Goal: Task Accomplishment & Management: Manage account settings

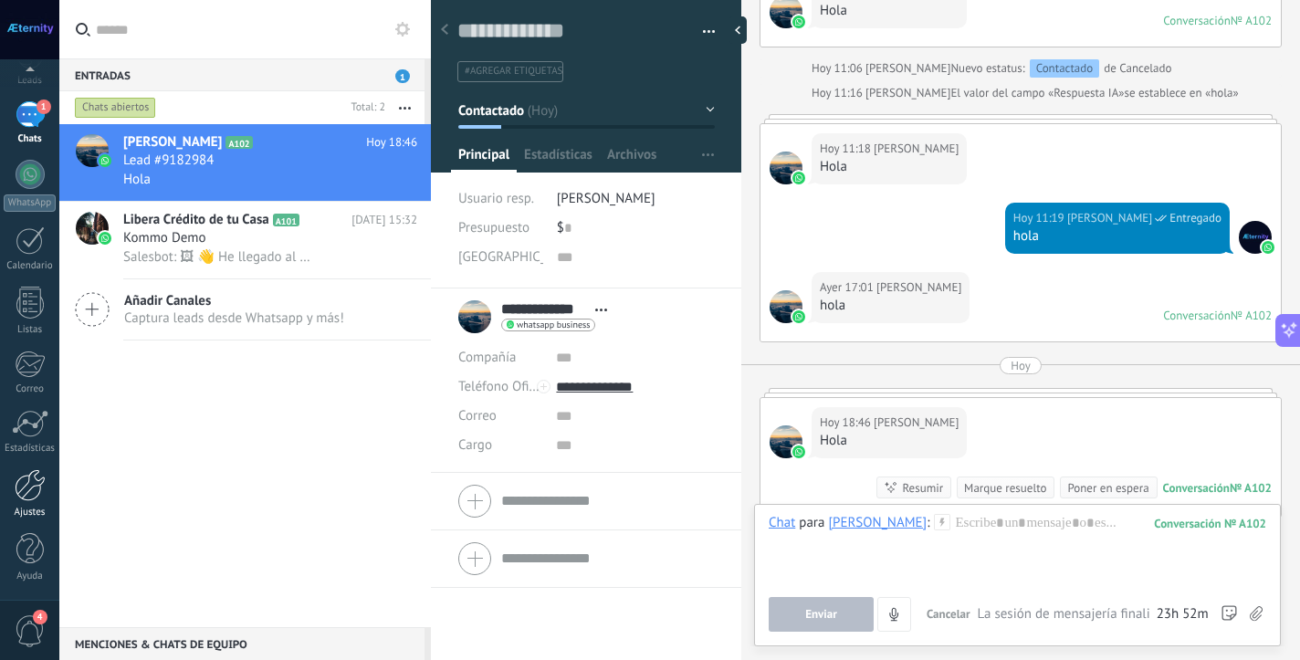
scroll to position [100, 0]
click at [27, 501] on link "Ajustes" at bounding box center [29, 493] width 59 height 49
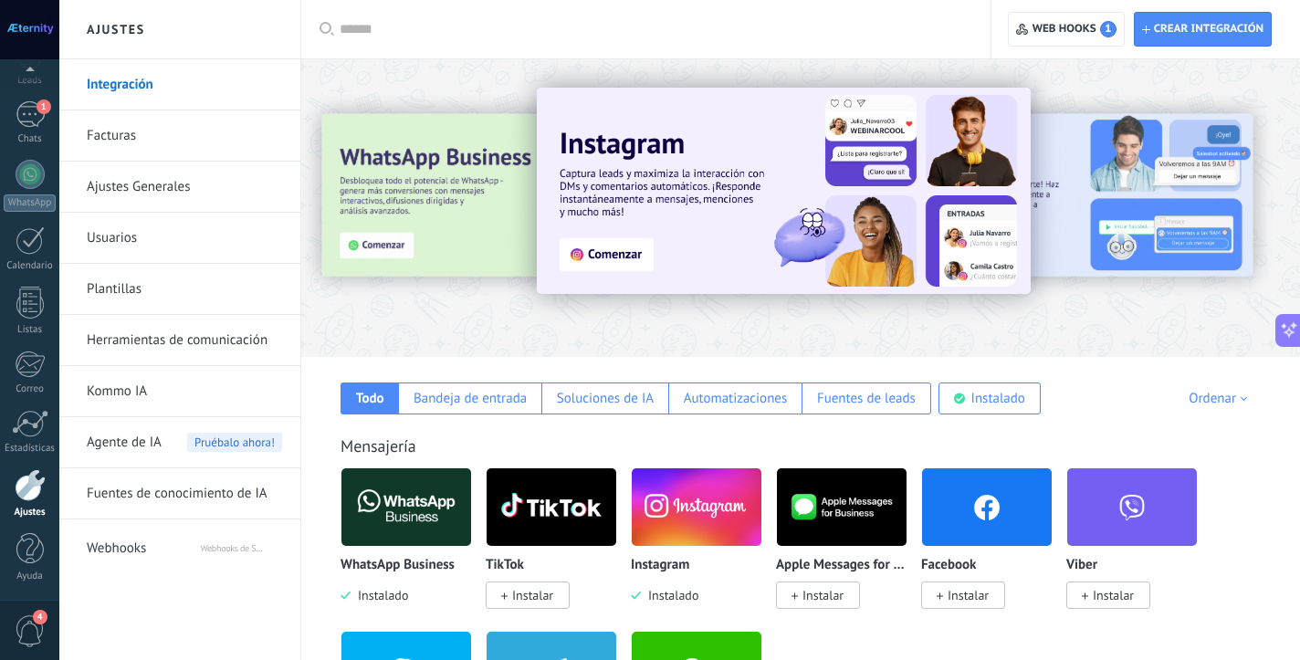
click at [208, 344] on link "Herramientas de comunicación" at bounding box center [184, 340] width 195 height 51
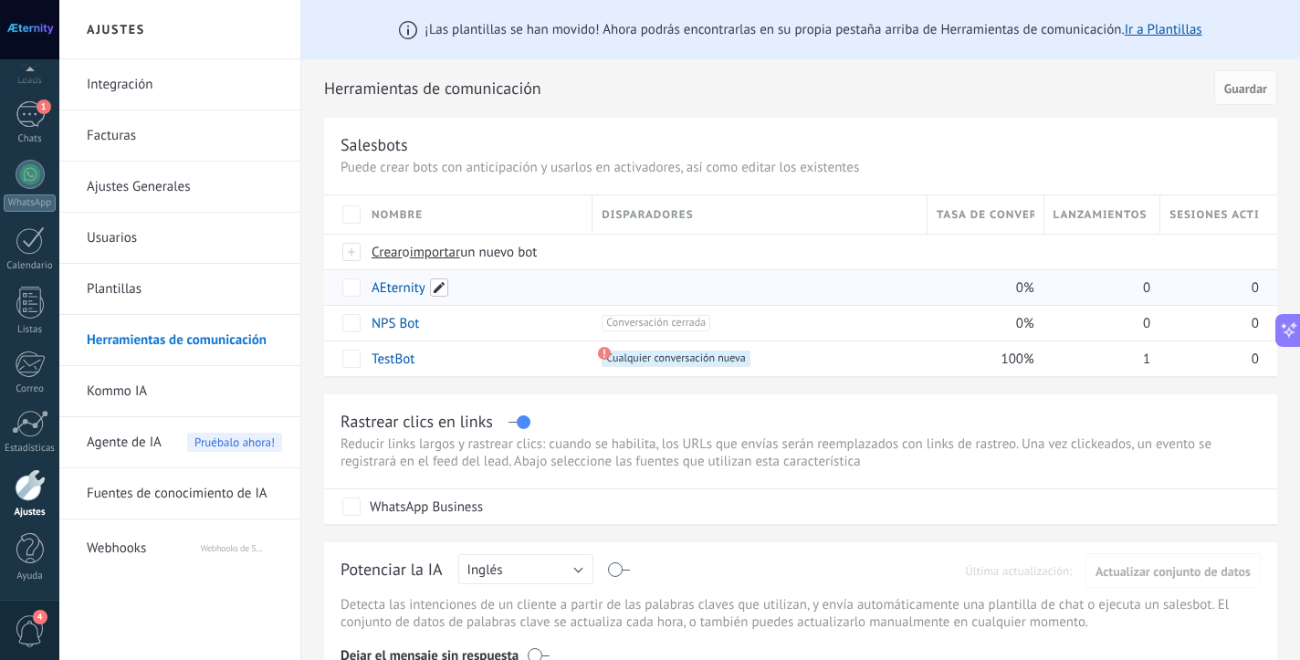
click at [432, 295] on span at bounding box center [439, 287] width 18 height 18
click at [383, 292] on input "*********" at bounding box center [476, 288] width 207 height 29
type input "********"
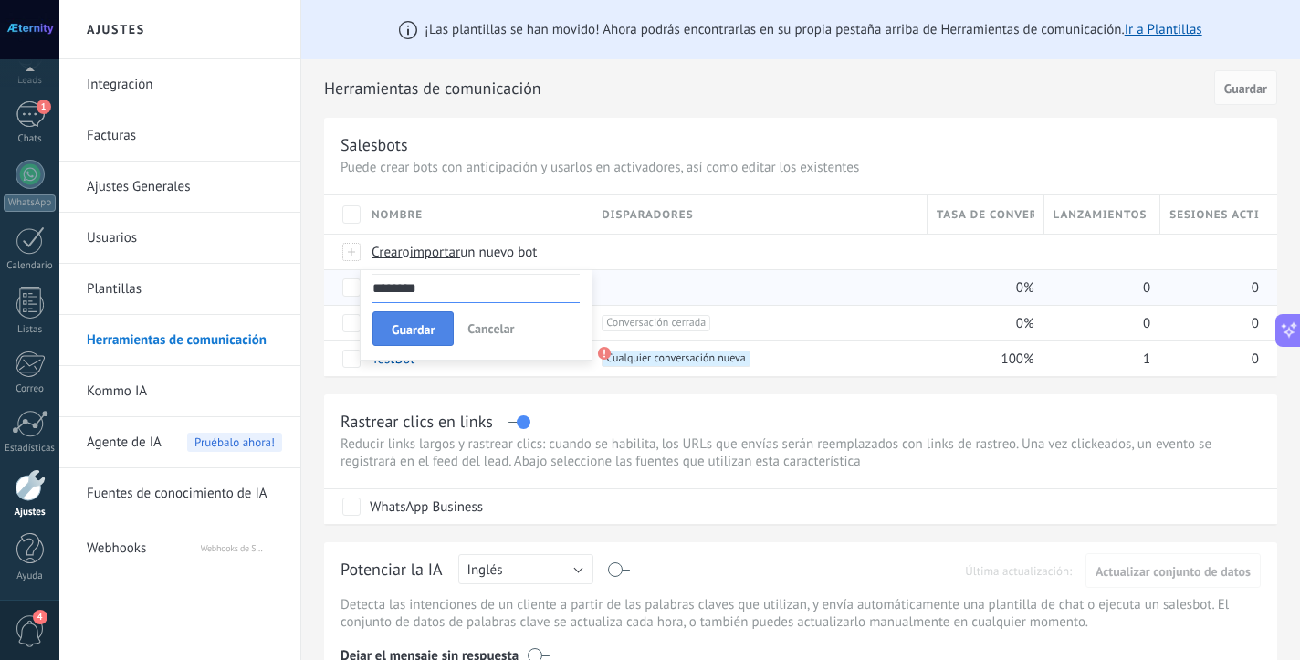
click at [383, 331] on button "Guardar" at bounding box center [413, 328] width 81 height 35
click at [499, 288] on div "Æternity" at bounding box center [472, 287] width 221 height 35
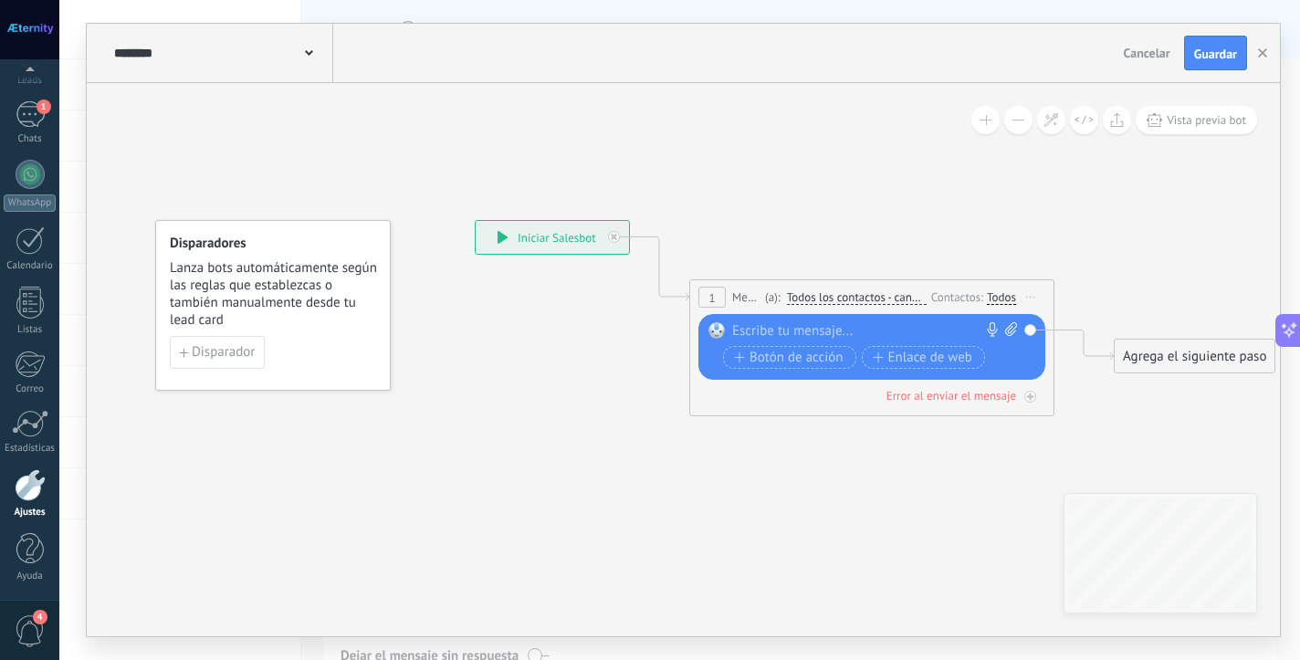
click at [847, 291] on span "Todos los contactos - canales seleccionados" at bounding box center [857, 297] width 140 height 15
click at [847, 291] on button "Todos los contactos - canales seleccionados" at bounding box center [892, 297] width 228 height 33
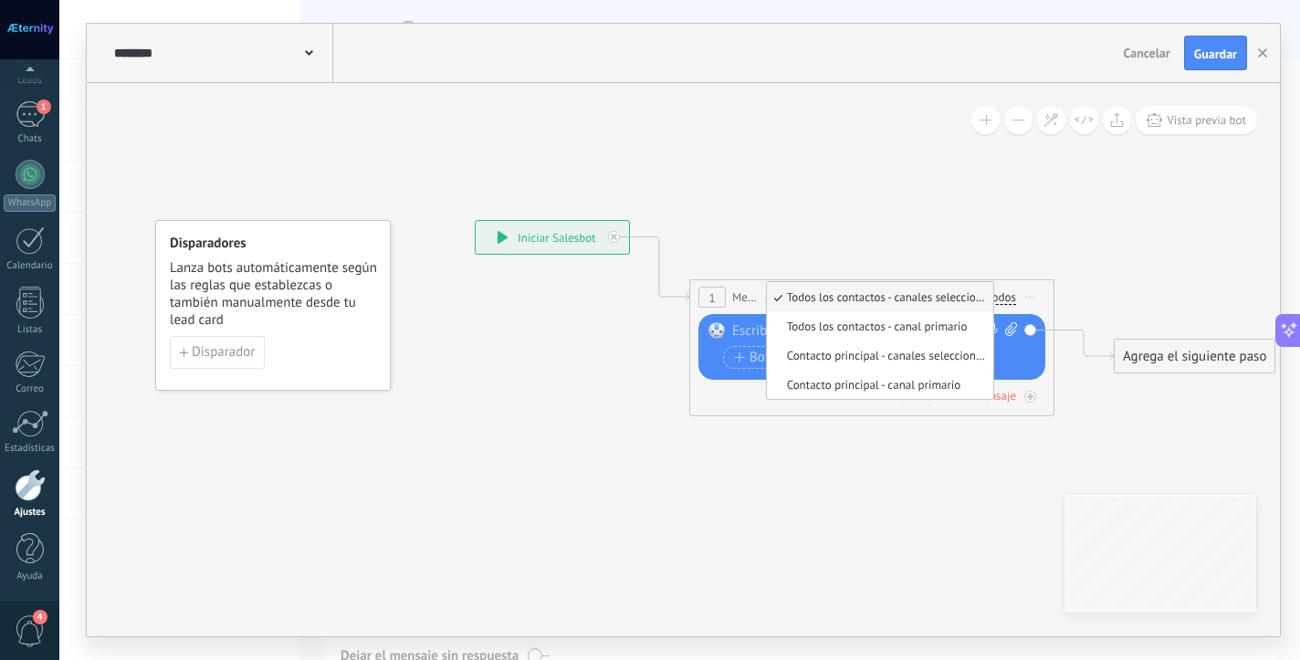
click at [847, 291] on span "Todos los contactos - canales seleccionados" at bounding box center [877, 297] width 221 height 16
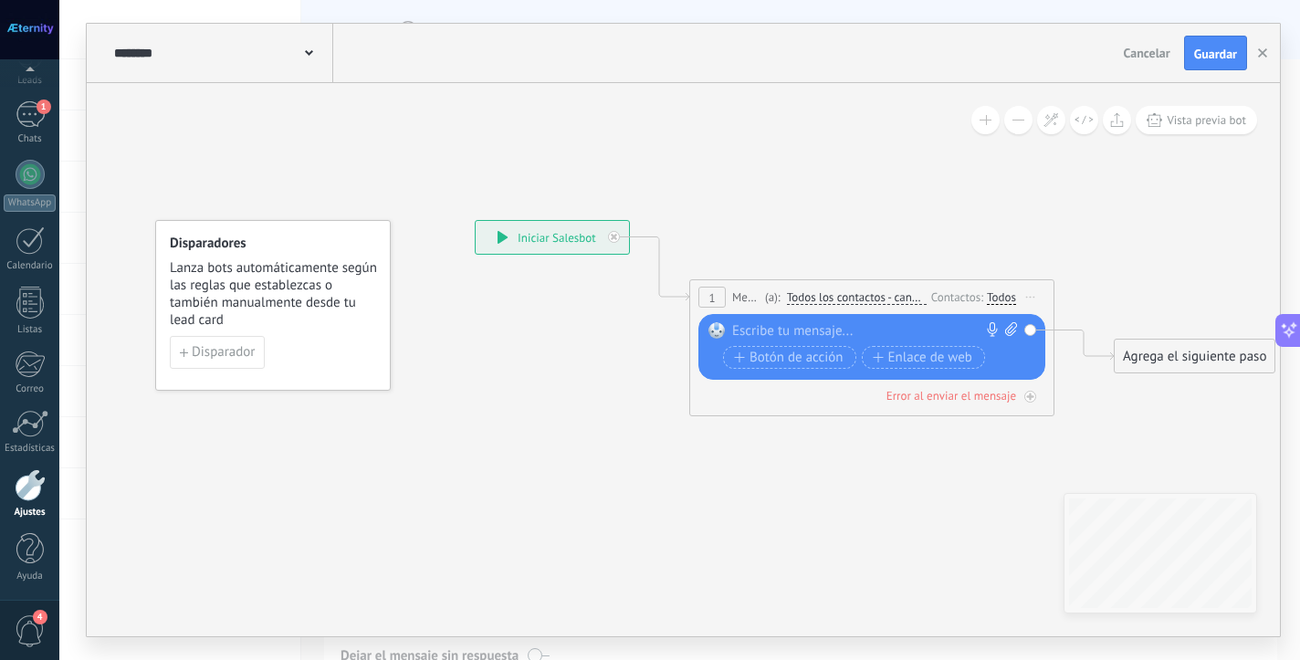
click at [802, 321] on div "Reemplazar Quitar Convertir a mensaje de voz Arrastre la imagen aquí para adjun…" at bounding box center [872, 347] width 347 height 66
click at [793, 330] on div at bounding box center [867, 331] width 271 height 18
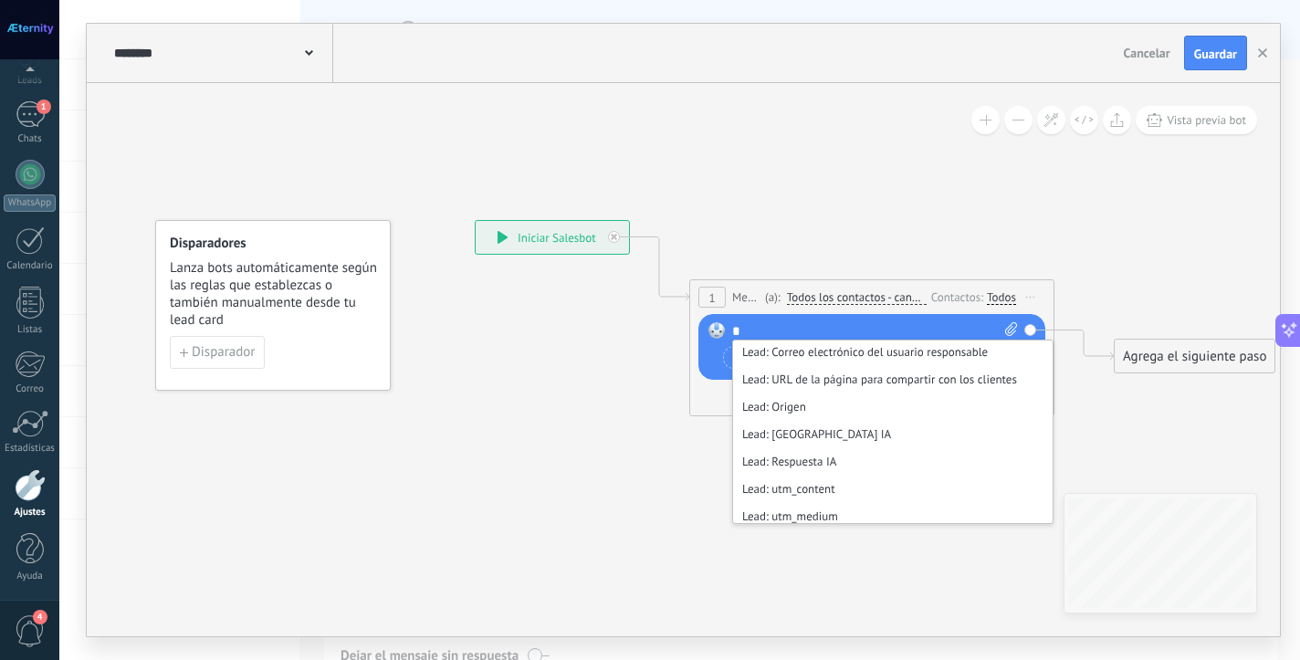
scroll to position [475, 0]
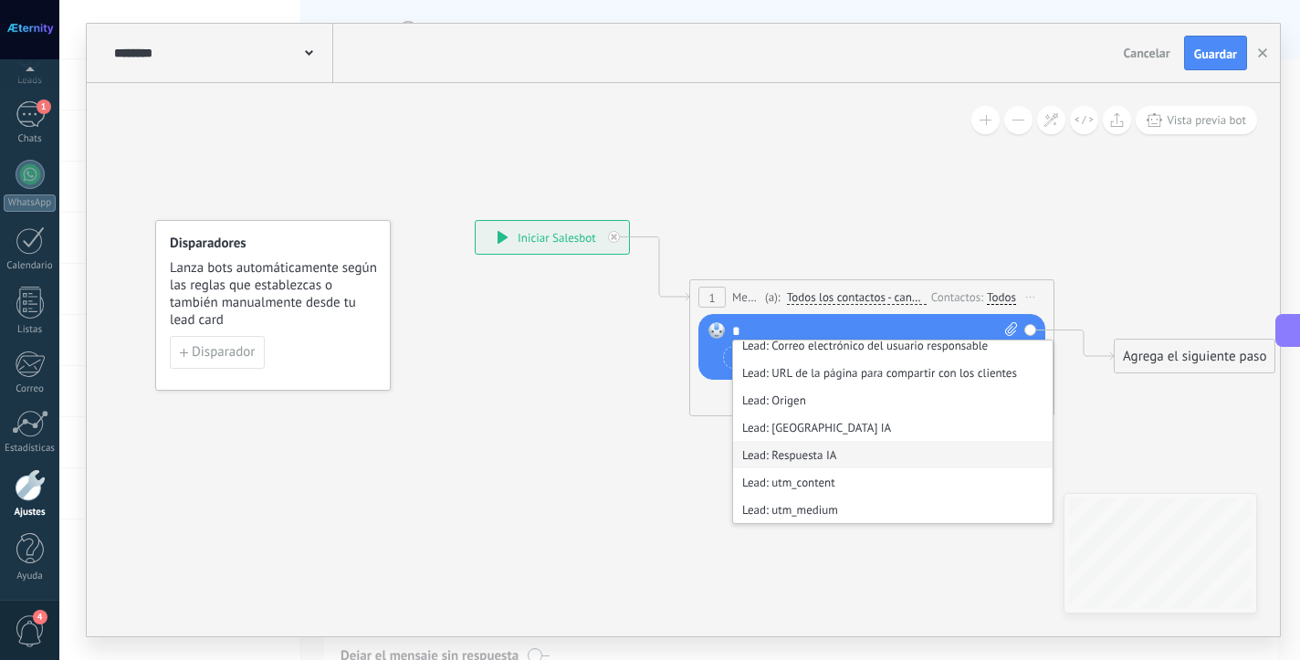
click at [855, 457] on li "Lead: Respuesta IA" at bounding box center [893, 454] width 320 height 27
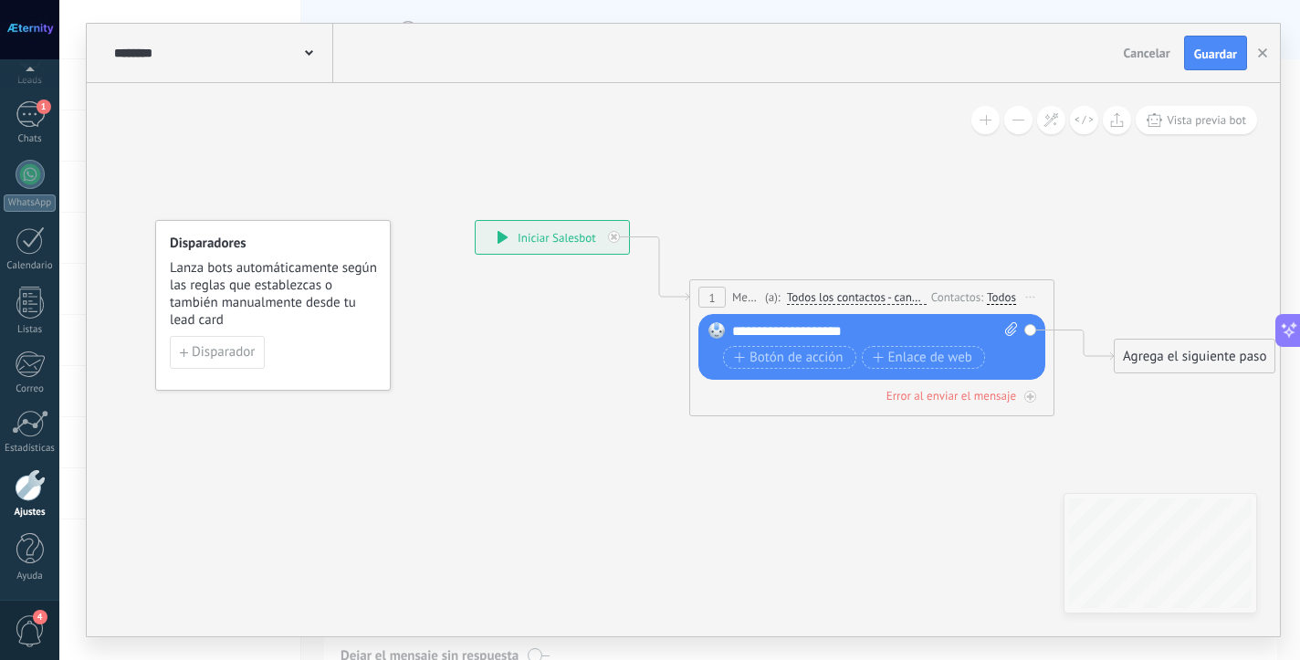
click at [879, 474] on icon at bounding box center [844, 318] width 1652 height 1109
click at [198, 349] on span "Disparador" at bounding box center [223, 352] width 63 height 13
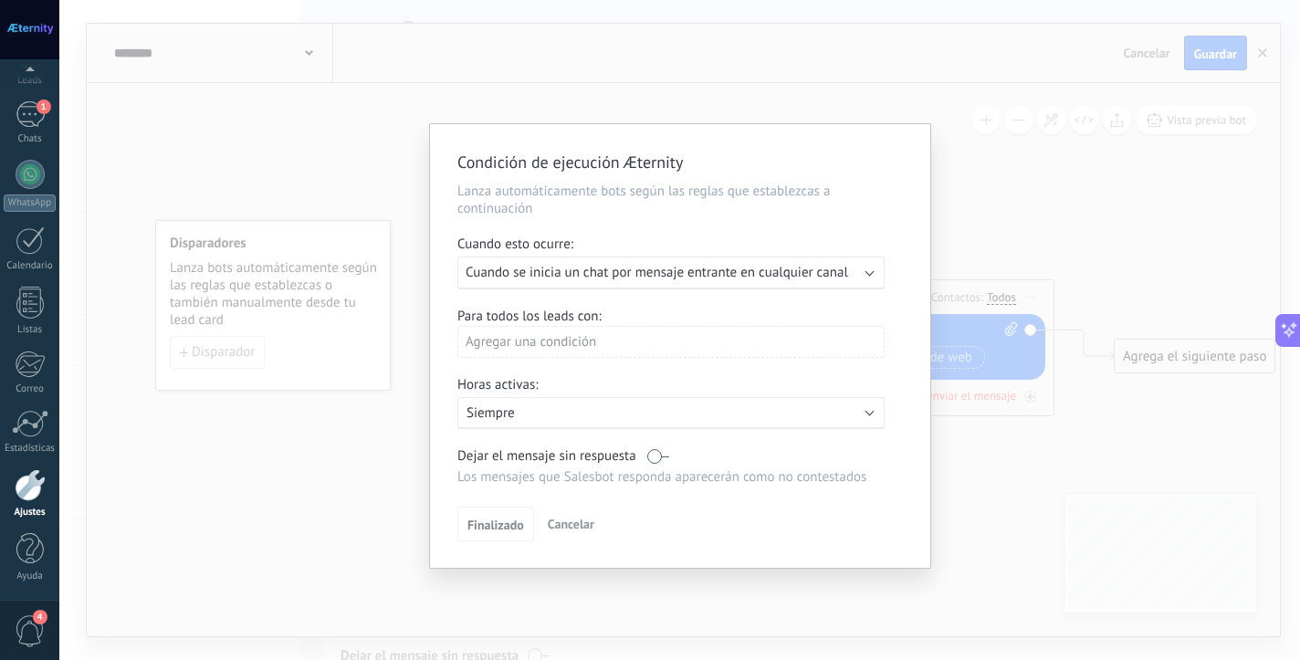
click at [552, 283] on div "Ejecutar: Cuando se inicia un chat por mensaje entrante en cualquier canal" at bounding box center [670, 273] width 427 height 33
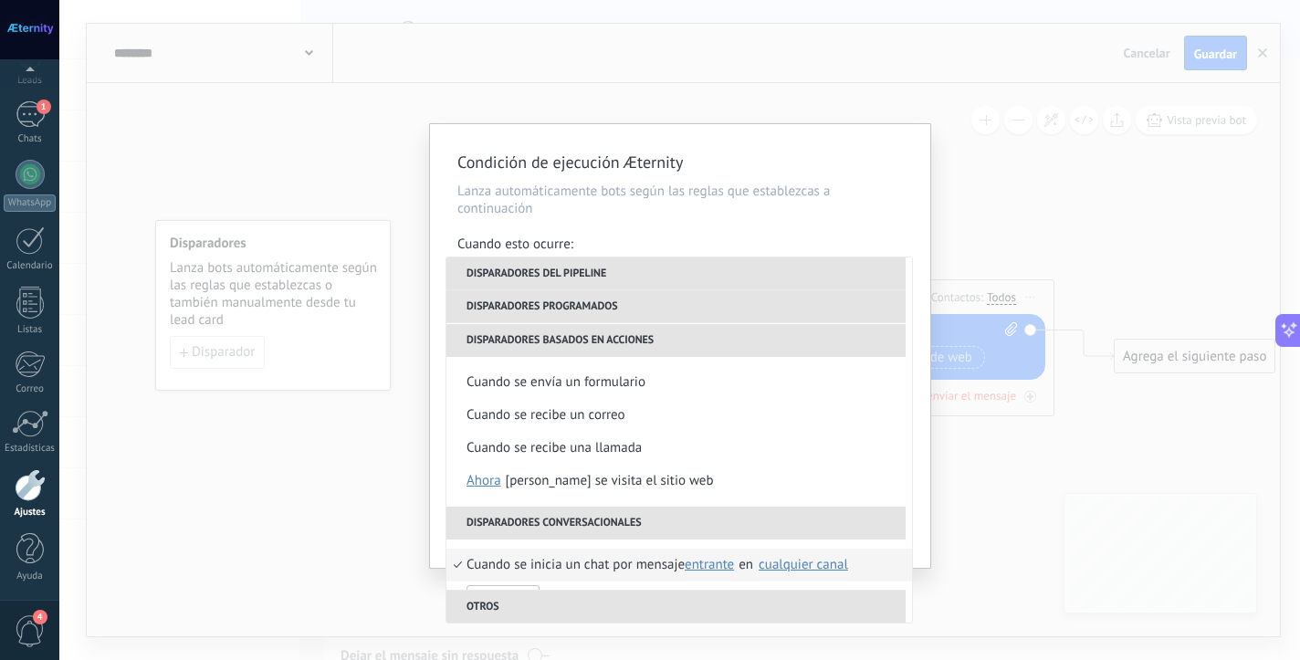
scroll to position [272, 0]
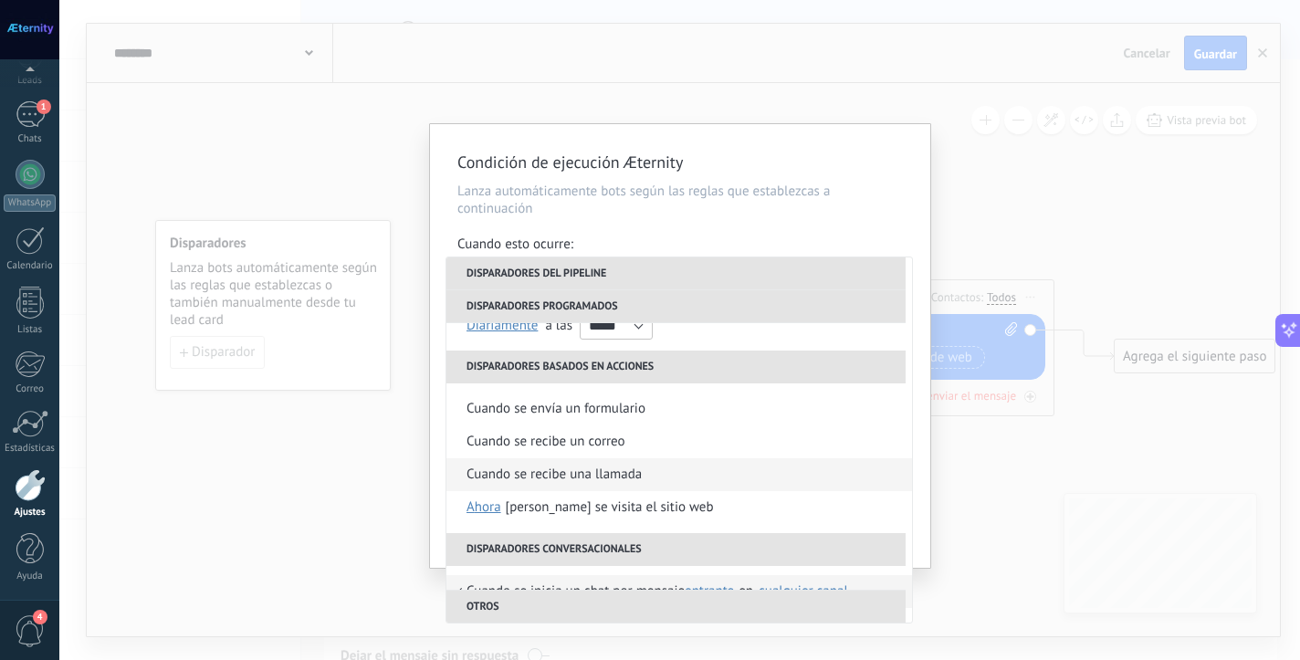
click at [603, 469] on div "Cuando se recibe una llamada" at bounding box center [554, 474] width 175 height 33
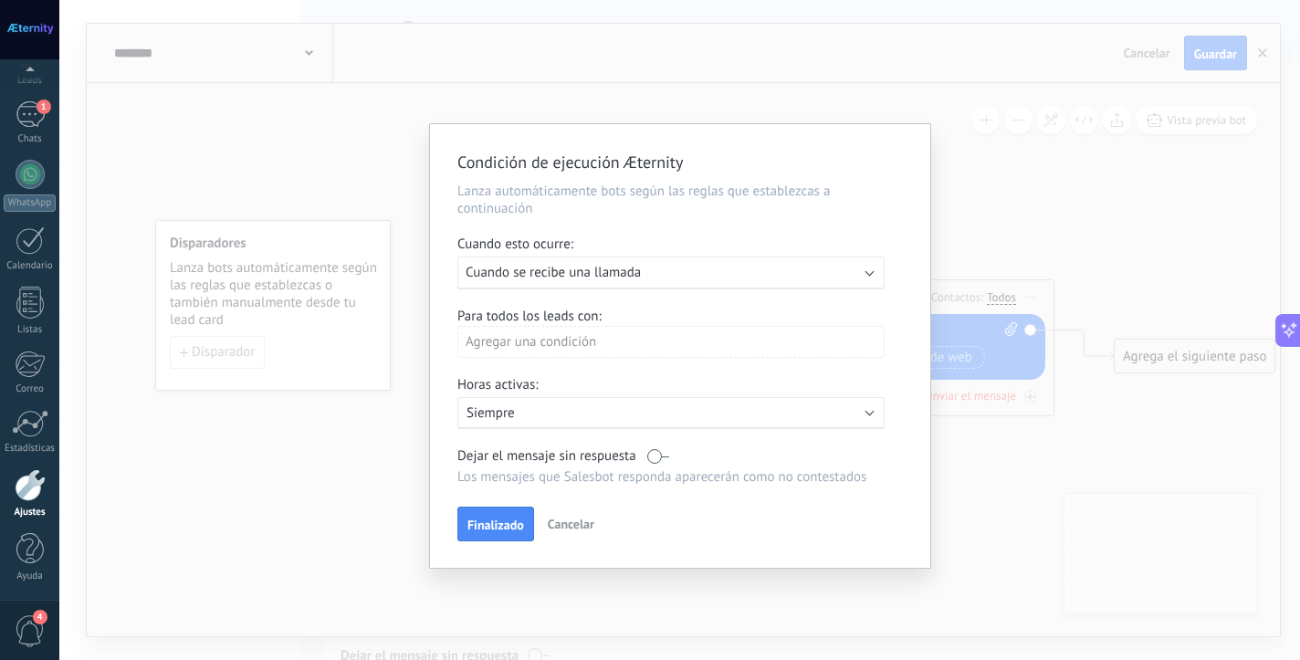
click at [539, 350] on div "Agregar una condición" at bounding box center [670, 342] width 427 height 32
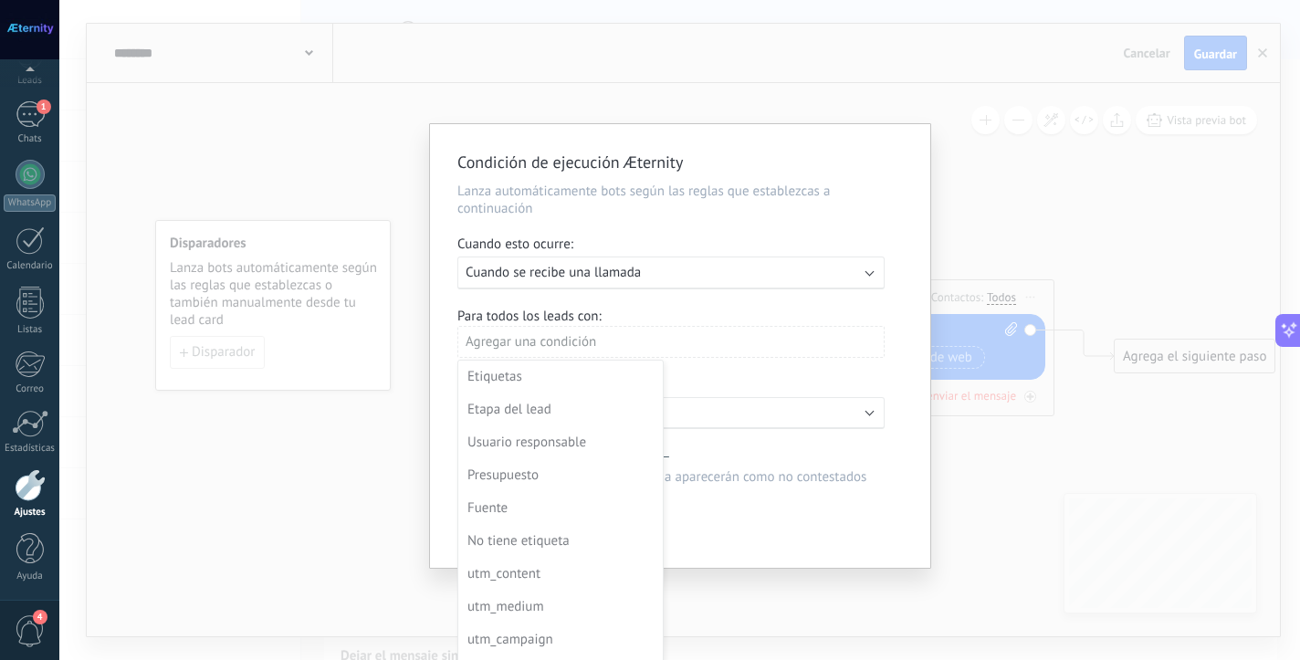
click at [674, 362] on div at bounding box center [680, 346] width 500 height 444
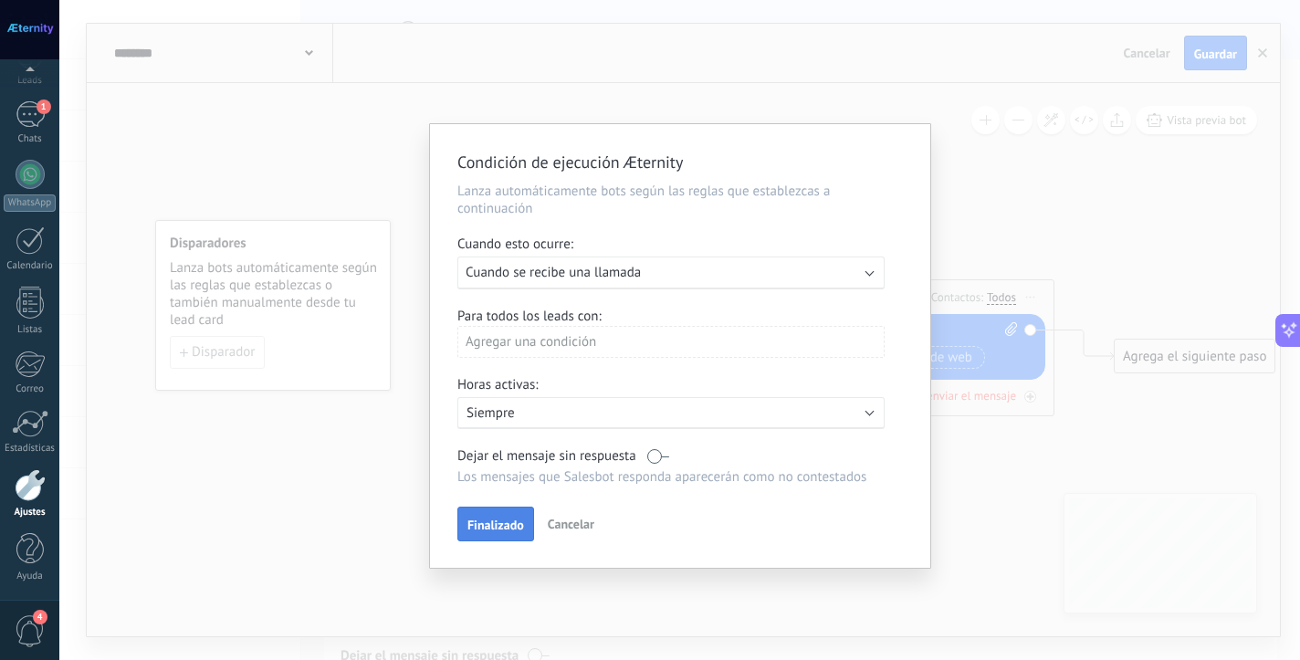
click at [495, 529] on span "Finalizado" at bounding box center [496, 525] width 57 height 13
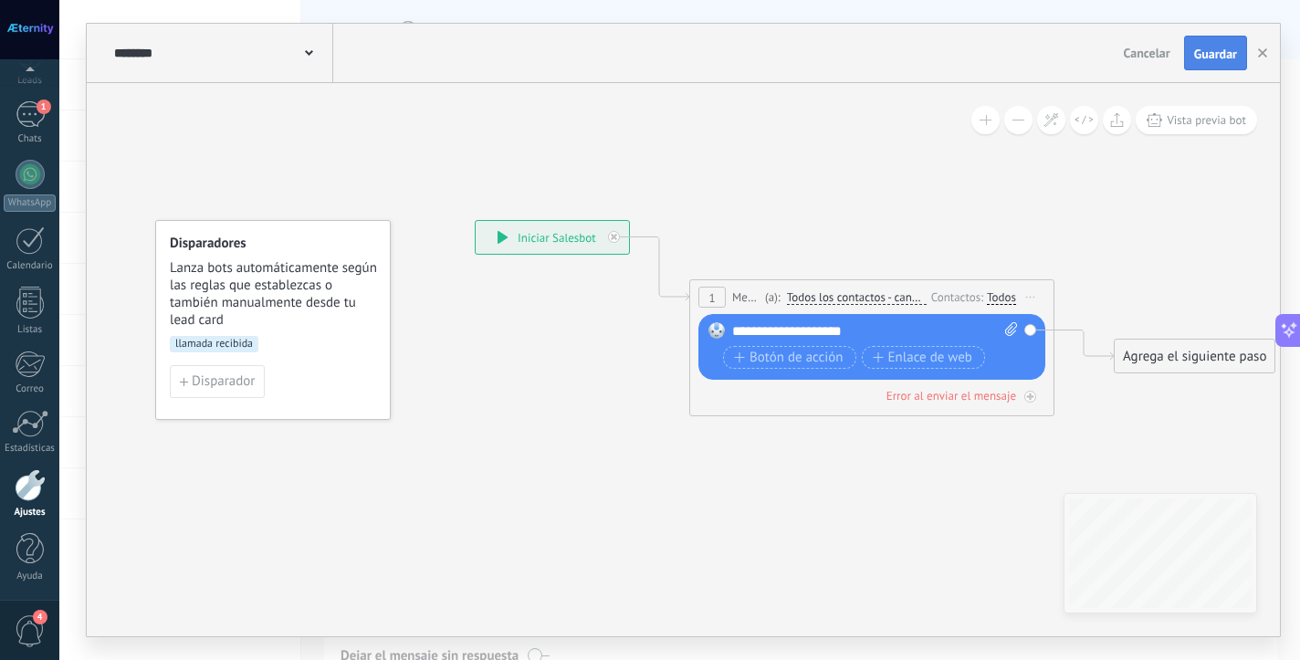
click at [1219, 62] on button "Guardar" at bounding box center [1215, 53] width 63 height 35
click at [1186, 135] on icon at bounding box center [844, 318] width 1652 height 1109
click at [1171, 120] on span "Vista previa bot" at bounding box center [1206, 120] width 79 height 16
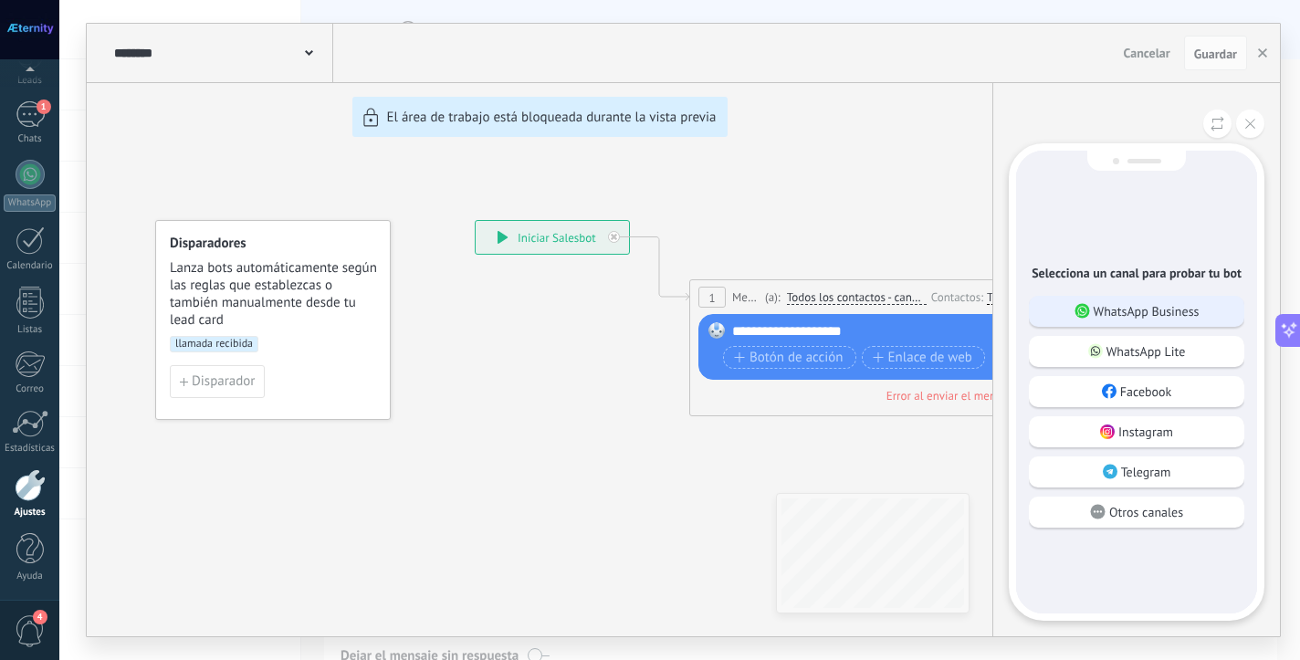
click at [1120, 315] on p "WhatsApp Business" at bounding box center [1147, 311] width 106 height 16
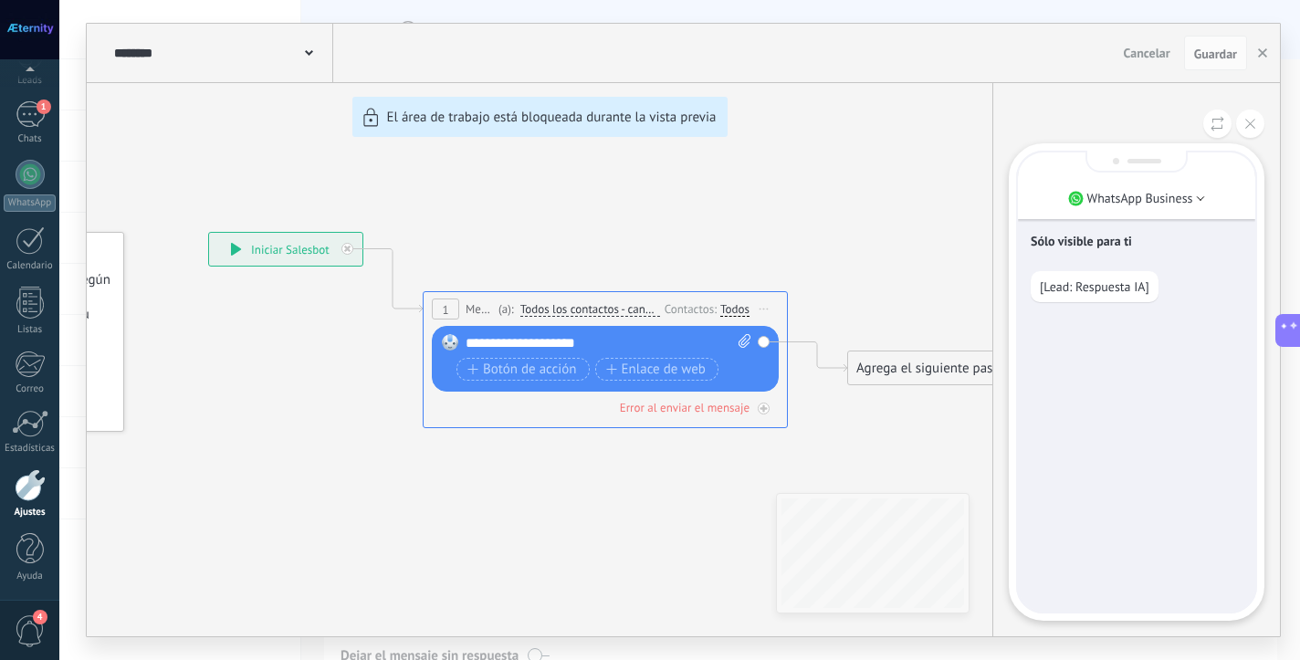
click at [584, 349] on div "**********" at bounding box center [683, 330] width 1193 height 613
click at [272, 249] on div "**********" at bounding box center [683, 330] width 1193 height 613
click at [1077, 288] on p "[Lead: Respuesta IA]" at bounding box center [1095, 286] width 110 height 16
click at [1128, 288] on p "[Lead: Respuesta IA]" at bounding box center [1095, 286] width 110 height 16
click at [1192, 306] on div "Sólo visible para ti [Lead: Respuesta IA]" at bounding box center [1136, 381] width 237 height 459
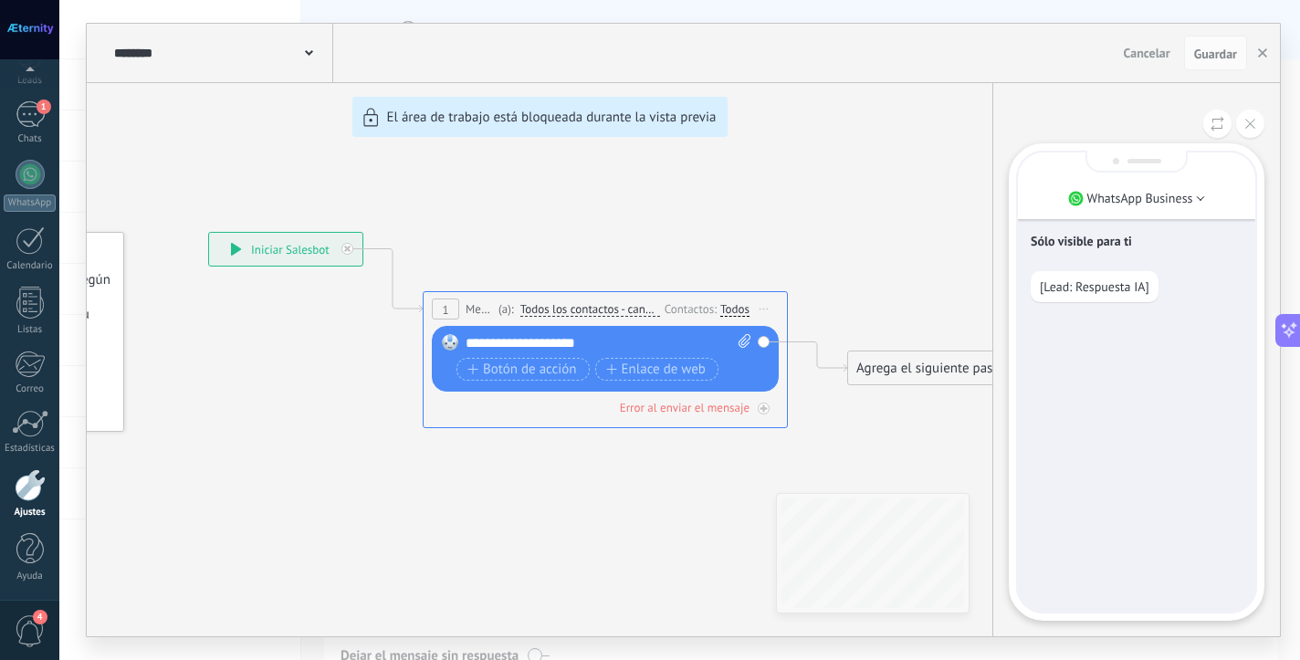
click at [600, 458] on div "**********" at bounding box center [683, 330] width 1193 height 613
click at [1132, 194] on p "WhatsApp Business" at bounding box center [1140, 198] width 106 height 16
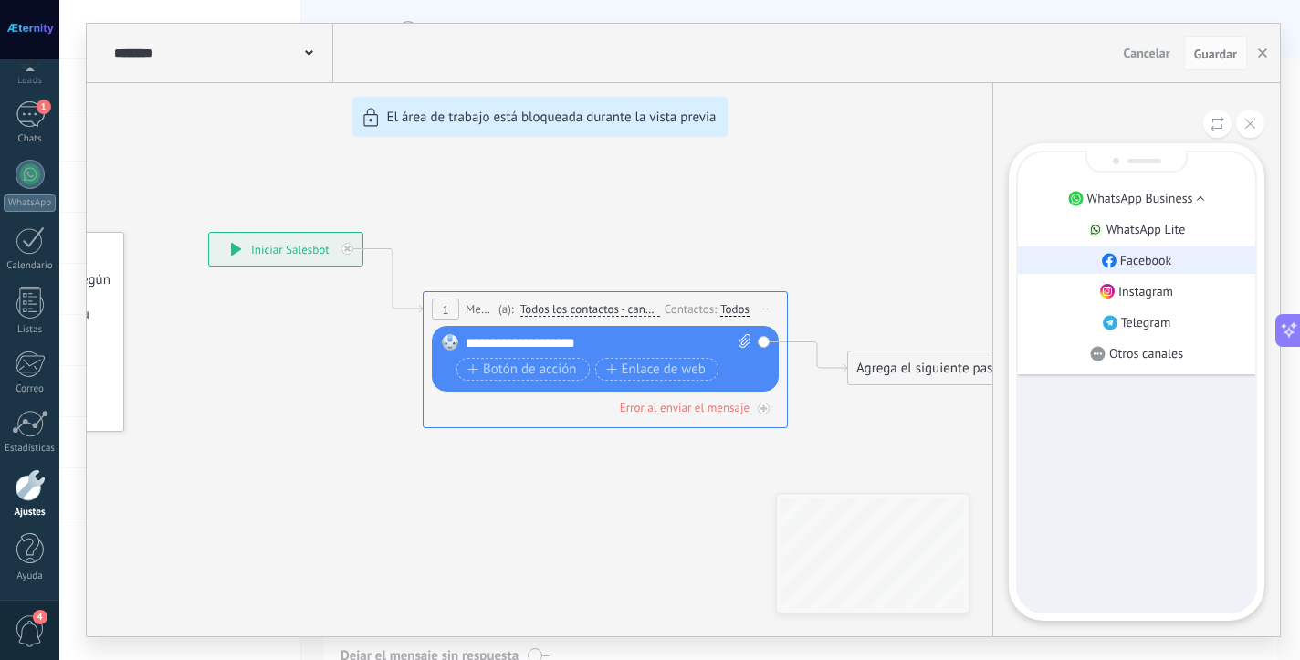
click at [1131, 258] on p "Facebook" at bounding box center [1146, 260] width 52 height 16
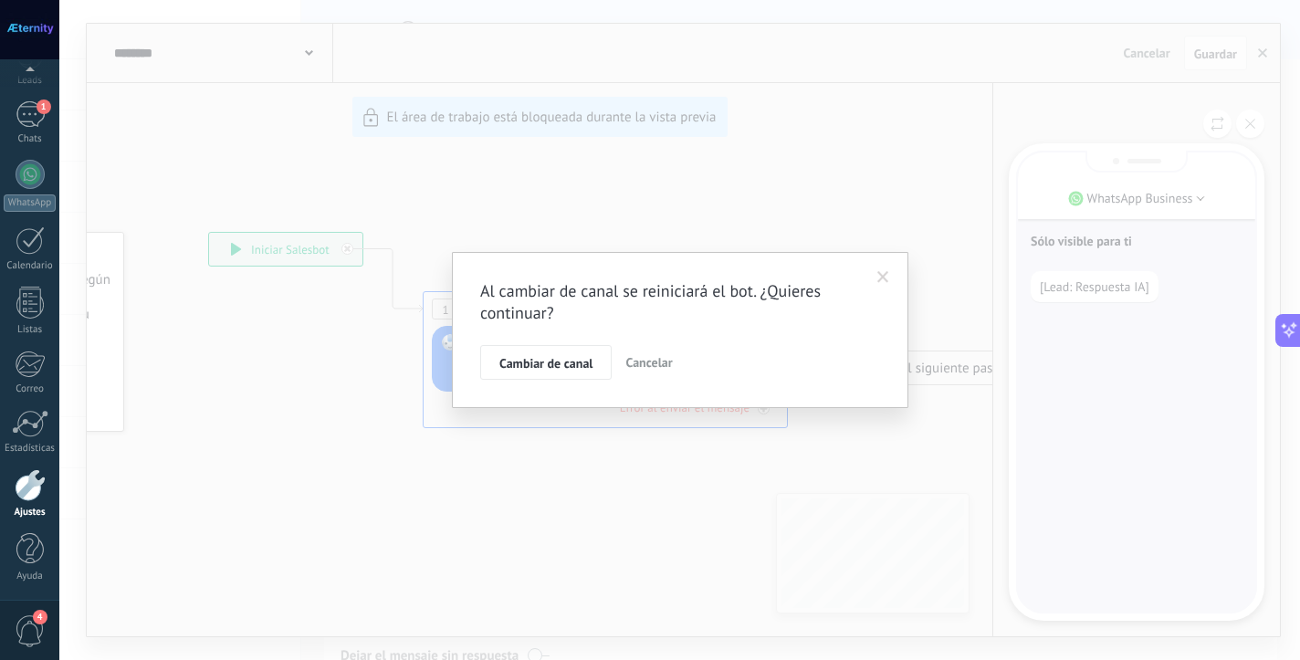
click at [871, 277] on span at bounding box center [883, 277] width 30 height 31
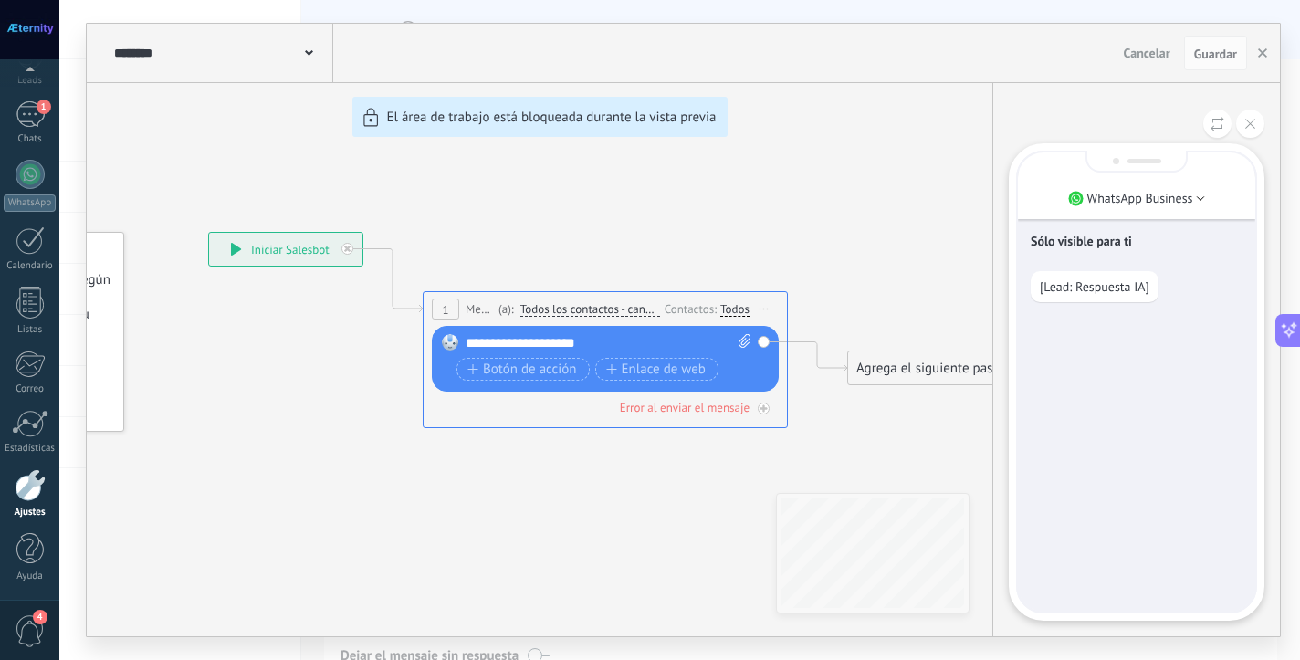
click at [911, 89] on div "**********" at bounding box center [683, 330] width 1193 height 613
click at [1261, 46] on button "button" at bounding box center [1262, 53] width 27 height 35
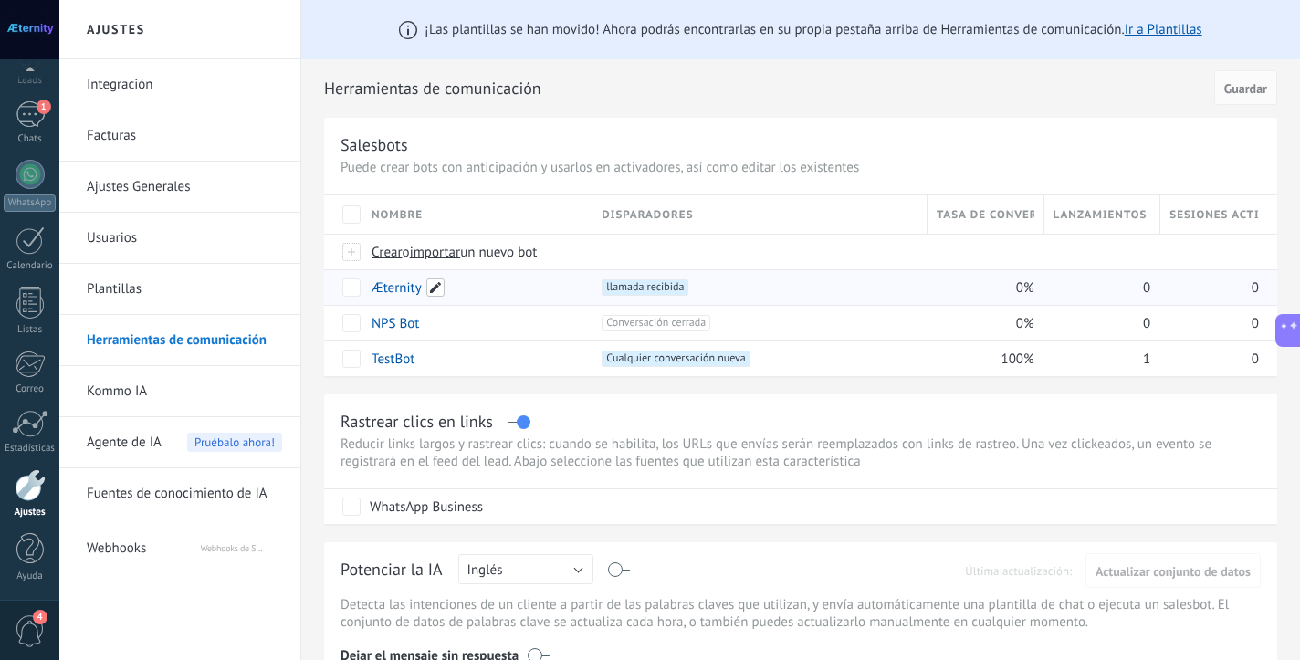
click at [436, 292] on span at bounding box center [435, 287] width 18 height 18
click at [890, 288] on div "+1 llamada recibida +0" at bounding box center [760, 287] width 316 height 16
click at [706, 285] on span at bounding box center [702, 287] width 18 height 18
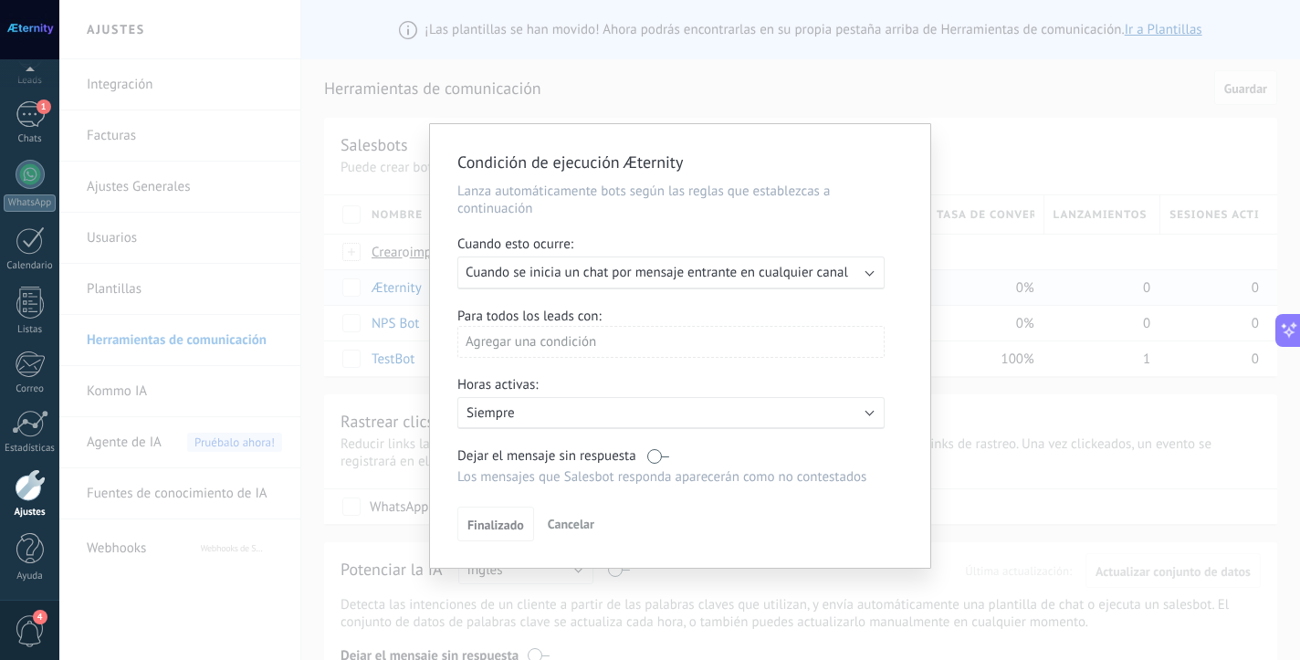
click at [645, 281] on div "Ejecutar: Cuando se inicia un chat por mensaje entrante en cualquier canal" at bounding box center [670, 273] width 427 height 33
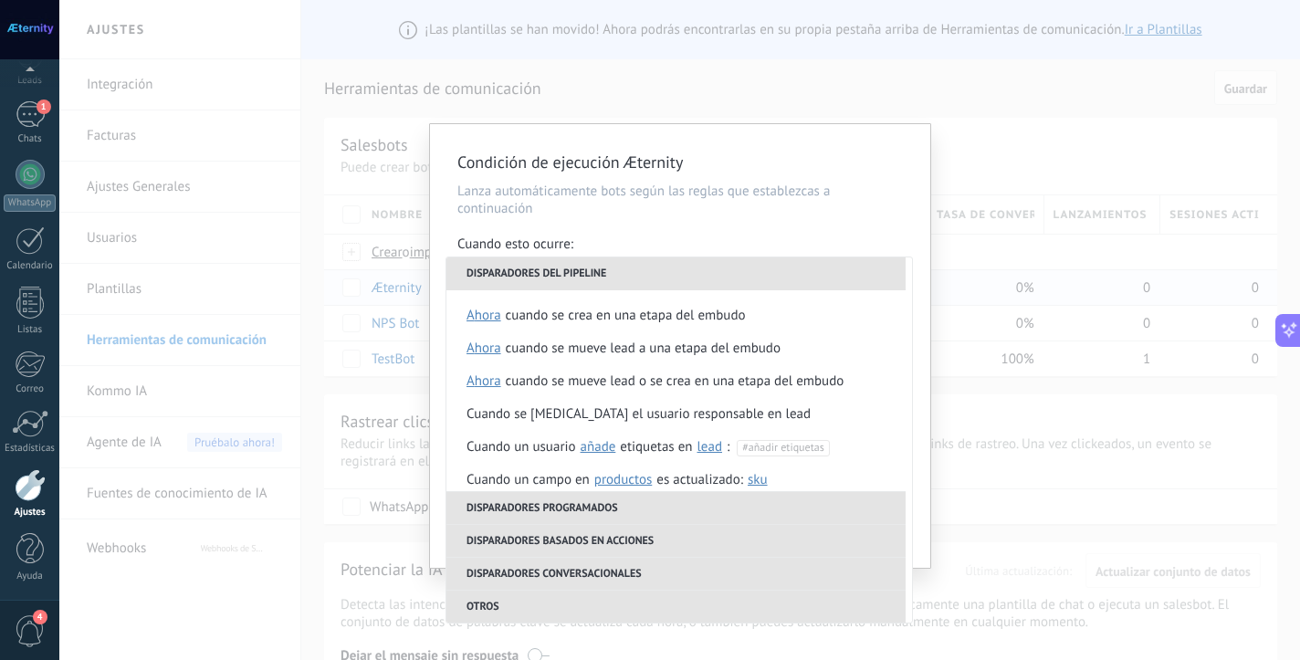
scroll to position [0, 0]
click at [537, 506] on li "Disparadores programados" at bounding box center [676, 507] width 459 height 33
click at [357, 257] on div "Condición de ejecución Æternity Lanza automáticamente bots según las reglas que…" at bounding box center [679, 330] width 1241 height 660
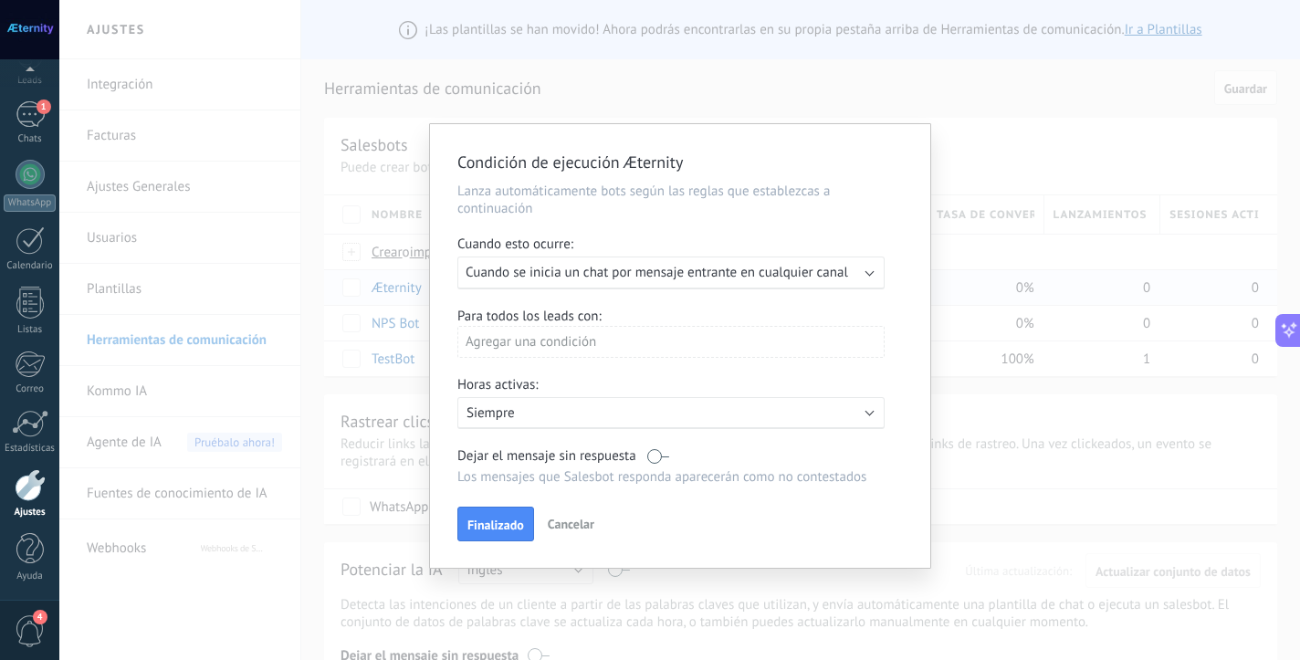
click at [559, 520] on span "Cancelar" at bounding box center [571, 524] width 47 height 16
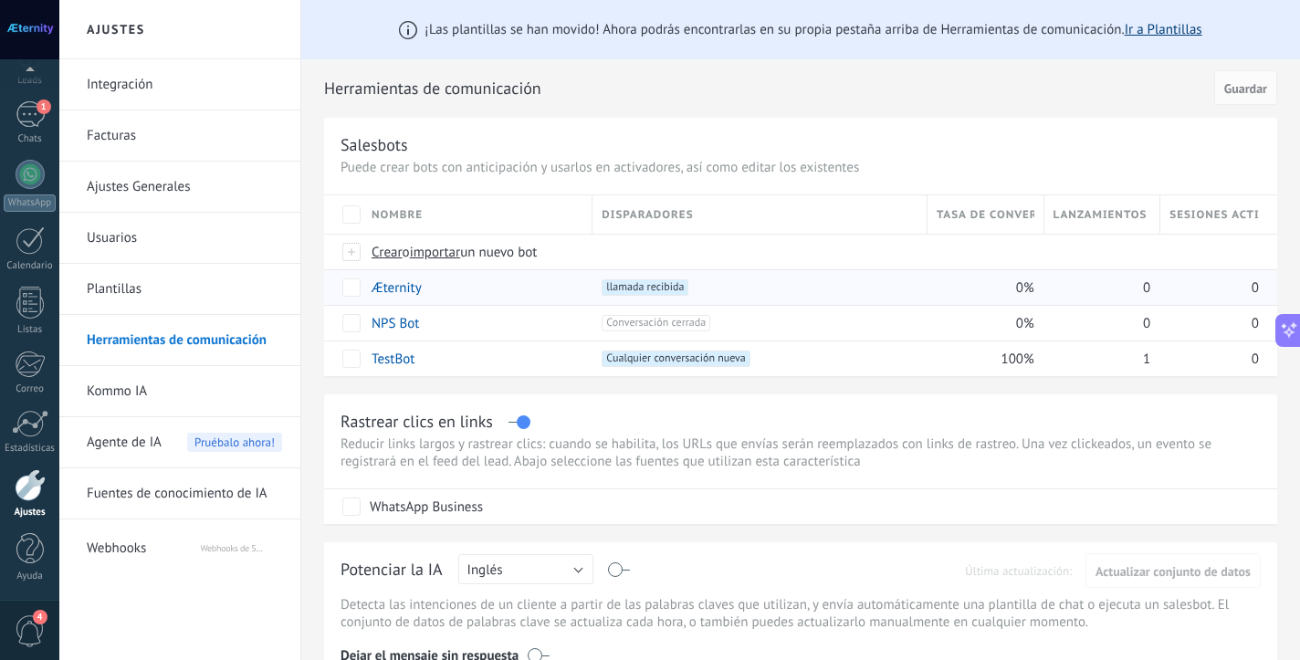
click at [1158, 29] on link "Ir a Plantillas" at bounding box center [1164, 29] width 78 height 17
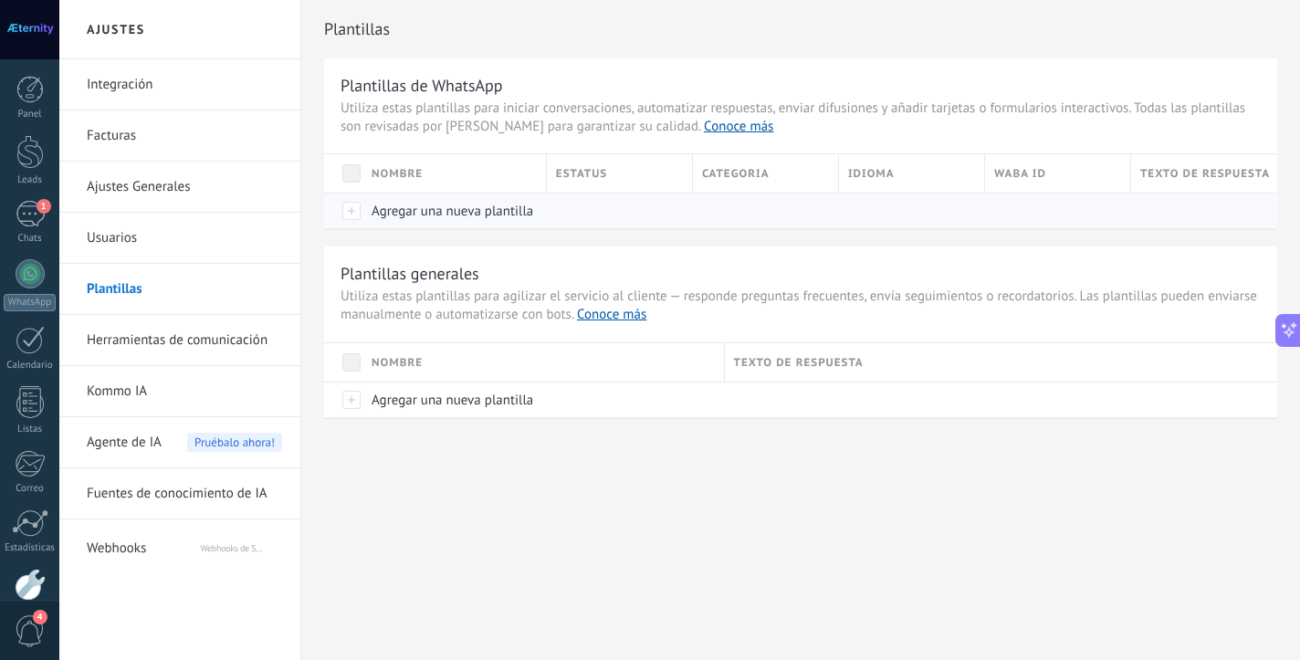
click at [422, 207] on span "Agregar una nueva plantilla" at bounding box center [453, 211] width 162 height 17
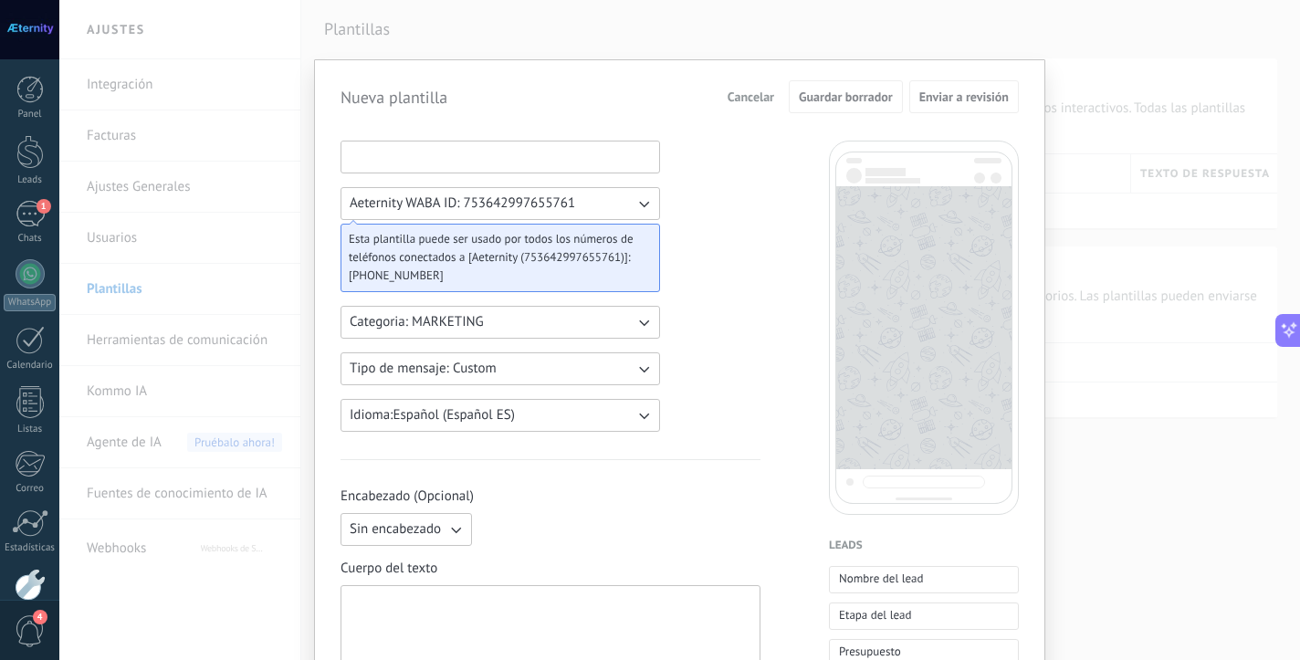
click at [401, 155] on input at bounding box center [500, 156] width 318 height 29
